Goal: Answer question/provide support: Answer question/provide support

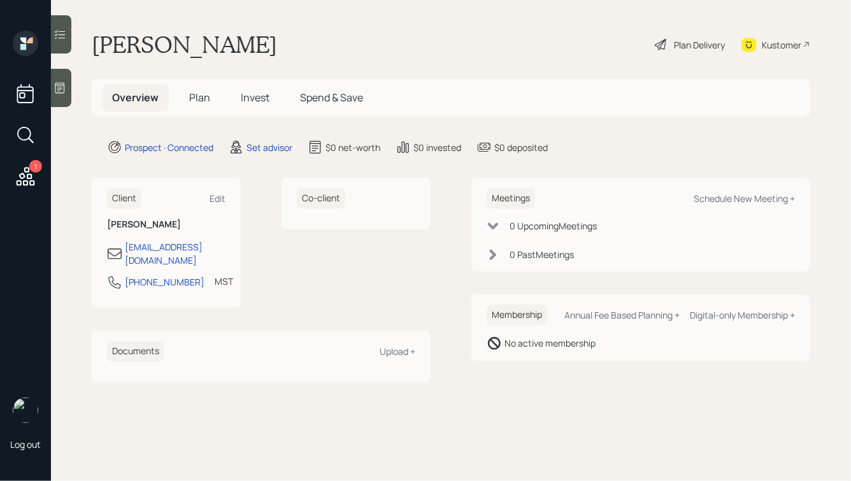
drag, startPoint x: 188, startPoint y: 41, endPoint x: 295, endPoint y: 52, distance: 106.9
click at [295, 52] on div "[PERSON_NAME] Plan Delivery Kustomer" at bounding box center [451, 45] width 718 height 28
click at [53, 85] on div at bounding box center [61, 88] width 20 height 38
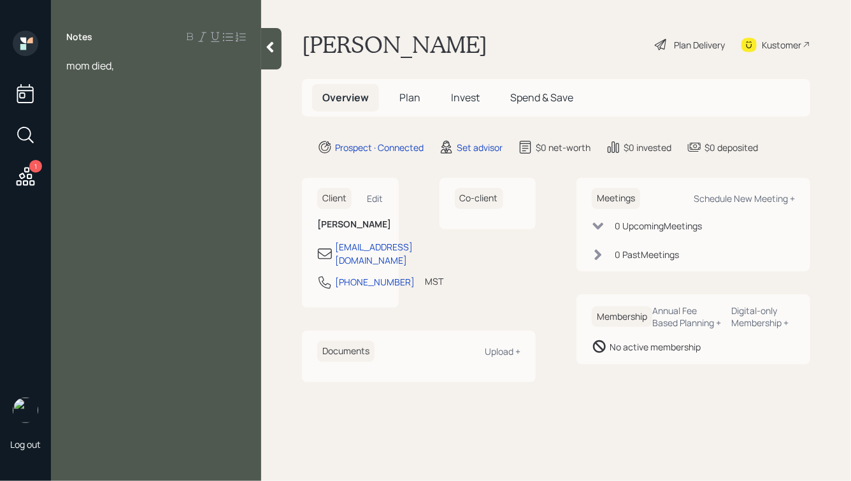
click at [75, 64] on span "mom died," at bounding box center [90, 66] width 48 height 14
click at [141, 65] on div "Mom died," at bounding box center [156, 66] width 180 height 14
click at [267, 48] on icon at bounding box center [270, 47] width 7 height 11
